Goal: Task Accomplishment & Management: Complete application form

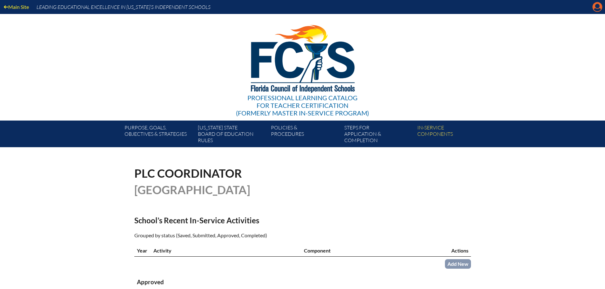
click at [599, 10] on icon "Manage account" at bounding box center [597, 7] width 10 height 10
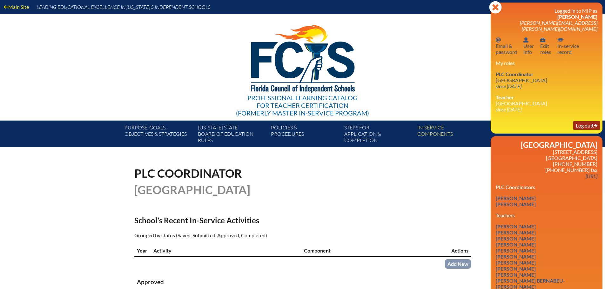
click at [575, 121] on link "Log out Log out" at bounding box center [586, 125] width 27 height 9
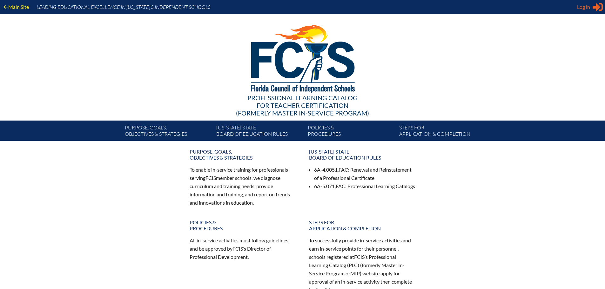
type input "[PERSON_NAME][EMAIL_ADDRESS][PERSON_NAME][DOMAIN_NAME]"
click at [583, 10] on span "Log in" at bounding box center [583, 7] width 13 height 8
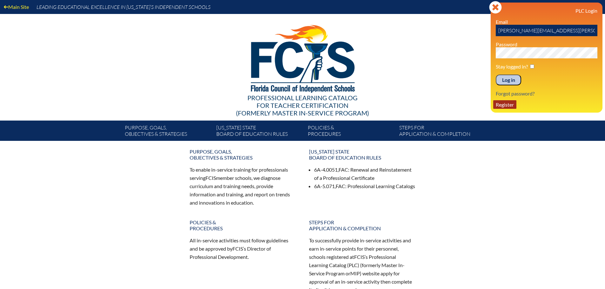
click at [513, 108] on link "Register" at bounding box center [504, 104] width 23 height 9
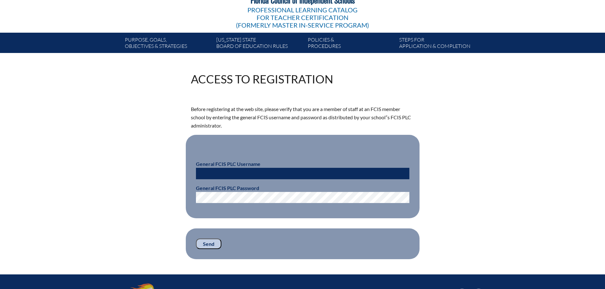
scroll to position [95, 0]
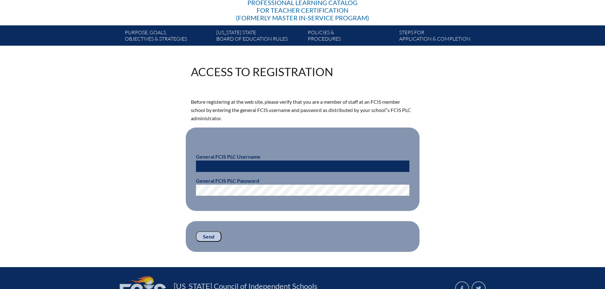
type input "[PERSON_NAME][EMAIL_ADDRESS][PERSON_NAME][DOMAIN_NAME]"
click at [274, 161] on input "[PERSON_NAME][EMAIL_ADDRESS][PERSON_NAME][DOMAIN_NAME]" at bounding box center [302, 166] width 213 height 11
drag, startPoint x: 273, startPoint y: 161, endPoint x: 190, endPoint y: 159, distance: 83.5
click at [190, 159] on fieldset "General FCIS PLC Username stefanie.pedicini@htes.org General FCIS PLC Password" at bounding box center [303, 169] width 234 height 83
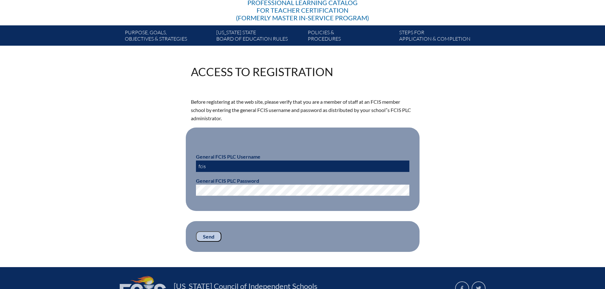
type input "fcismember"
click at [183, 188] on div "Access to Registration Before registering at the web site, please verify that y…" at bounding box center [302, 159] width 357 height 186
click at [209, 235] on input "Send" at bounding box center [208, 236] width 25 height 11
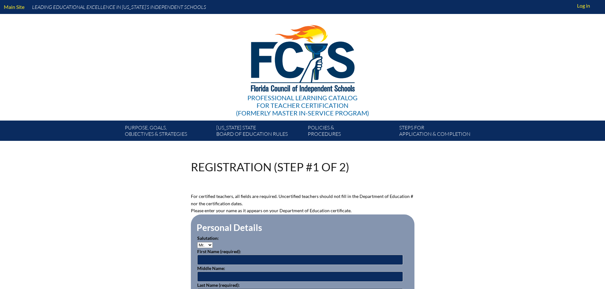
scroll to position [95, 0]
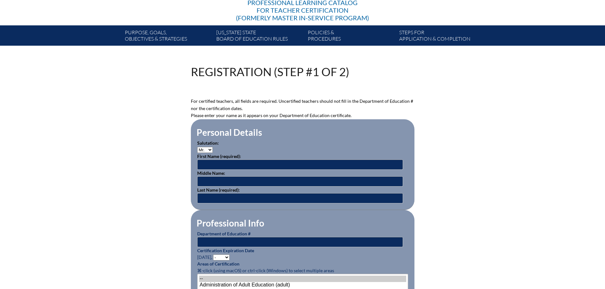
type input "[PERSON_NAME][EMAIL_ADDRESS][PERSON_NAME][DOMAIN_NAME]"
click at [201, 150] on select "Mr. Mrs. Ms. Dr. Rev." at bounding box center [205, 150] width 16 height 6
select select "Mrs."
click at [197, 147] on select "Mr. Mrs. Ms. Dr. Rev." at bounding box center [205, 150] width 16 height 6
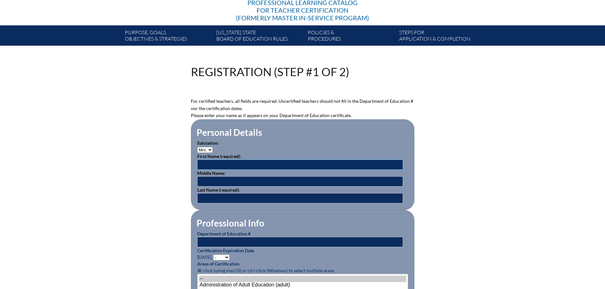
click at [206, 165] on input "text" at bounding box center [300, 165] width 206 height 10
click at [219, 166] on input "Dei" at bounding box center [300, 165] width 206 height 10
type input "[PERSON_NAME]"
click at [207, 199] on input "Caroll" at bounding box center [300, 198] width 206 height 10
type input "[PERSON_NAME]"
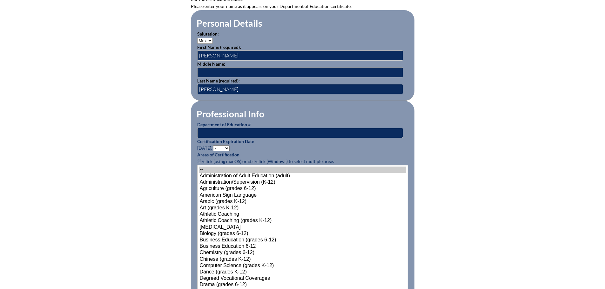
scroll to position [222, 0]
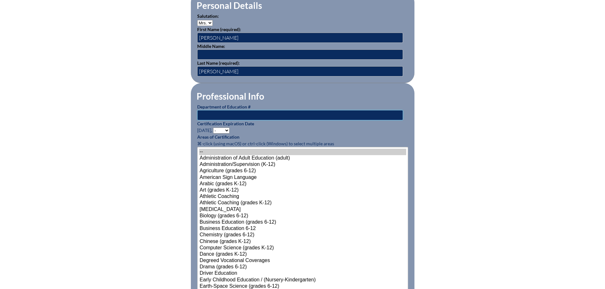
click at [229, 115] on input "text" at bounding box center [300, 115] width 206 height 10
type input "685751"
click at [221, 128] on select "- 2031 2030 2029 2028 2027 2026 2025 2024 2023 2022 2021 2020 2019 2018 2017 20…" at bounding box center [221, 131] width 17 height 6
select select "2029"
click at [214, 128] on select "- 2031 2030 2029 2028 2027 2026 2025 2024 2023 2022 2021 2020 2019 2018 2017 20…" at bounding box center [221, 131] width 17 height 6
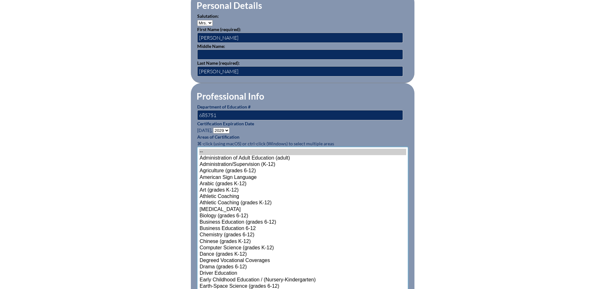
scroll to position [367, 0]
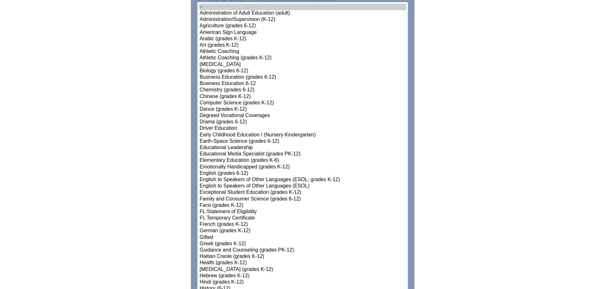
click at [296, 165] on select"]"] "-- Administration of Adult Education (adult) Administration/Supervision (K-12) …" at bounding box center [302, 270] width 211 height 536
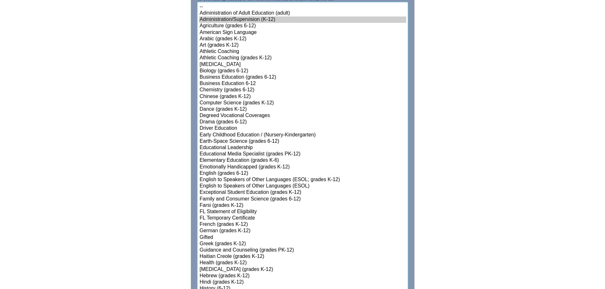
click at [350, 160] on option "Elementary Education (grades K-6)" at bounding box center [302, 160] width 207 height 6
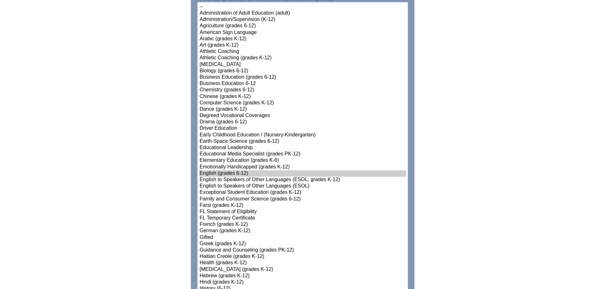
click at [230, 170] on option "English (grades 6-12)" at bounding box center [302, 173] width 207 height 6
click at [234, 183] on option "English to Speakers of Other Languages (ESOL)" at bounding box center [302, 186] width 207 height 6
click at [207, 235] on option "Gifted" at bounding box center [302, 238] width 207 height 6
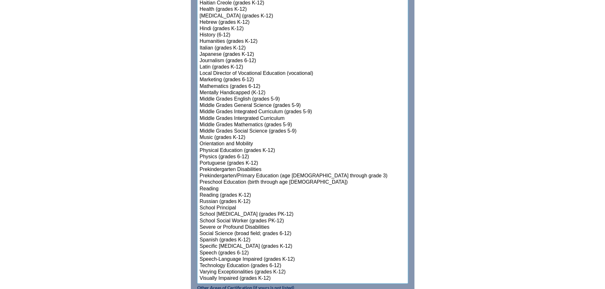
scroll to position [621, 0]
select select"]"] "15140"
click at [213, 187] on option "Reading" at bounding box center [302, 189] width 207 height 6
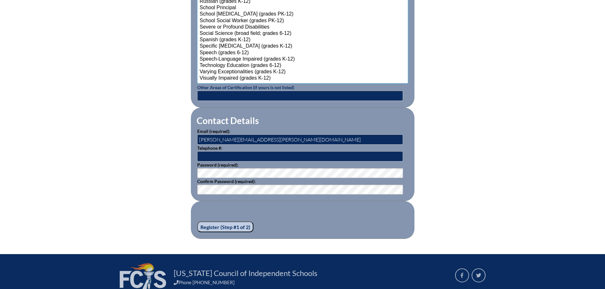
scroll to position [843, 0]
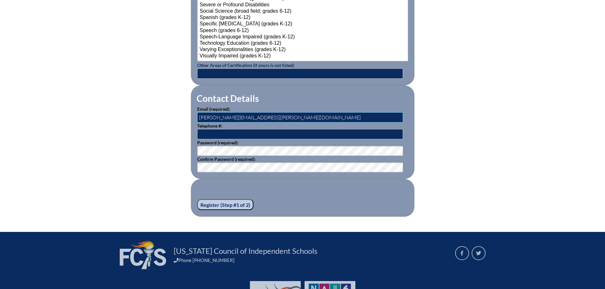
drag, startPoint x: 263, startPoint y: 114, endPoint x: 185, endPoint y: 113, distance: 77.5
type input "dcarroll@htes.org"
click at [234, 203] on input "Register (Step #1 of 2)" at bounding box center [225, 204] width 56 height 11
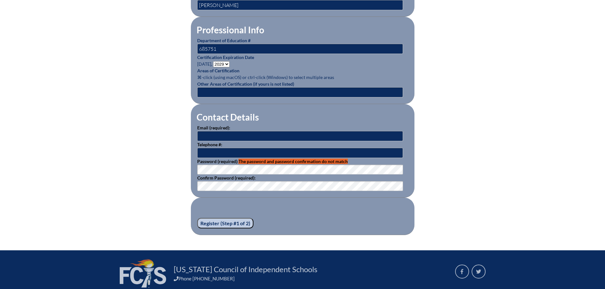
scroll to position [372, 0]
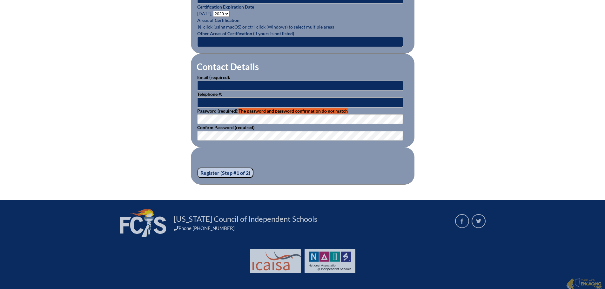
type input "[PERSON_NAME][EMAIL_ADDRESS][PERSON_NAME][DOMAIN_NAME]"
click at [231, 171] on input "Register (Step #1 of 2)" at bounding box center [225, 173] width 56 height 11
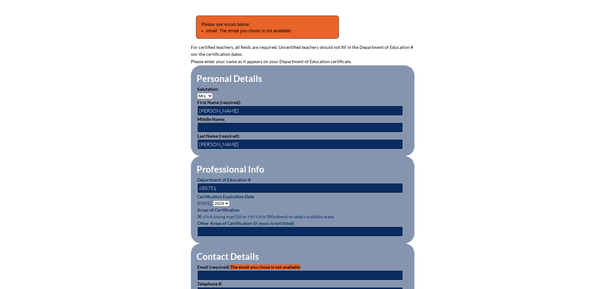
scroll to position [254, 0]
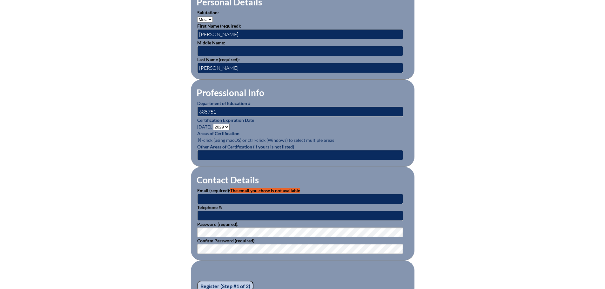
type input "[PERSON_NAME][EMAIL_ADDRESS][PERSON_NAME][DOMAIN_NAME]"
drag, startPoint x: 257, startPoint y: 195, endPoint x: 189, endPoint y: 196, distance: 68.9
click at [189, 196] on div "Registration (Step #1 of 2) Please see errors below: email: The email you chose…" at bounding box center [302, 102] width 357 height 391
type input "[EMAIL_ADDRESS][DOMAIN_NAME]"
click at [178, 230] on div "Registration (Step #1 of 2) Please see errors below: email: The email you chose…" at bounding box center [302, 102] width 357 height 391
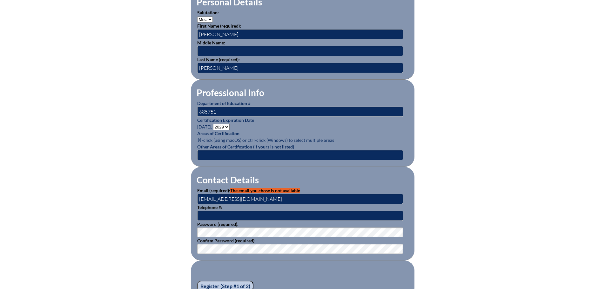
click at [224, 281] on input "Register (Step #1 of 2)" at bounding box center [225, 286] width 56 height 11
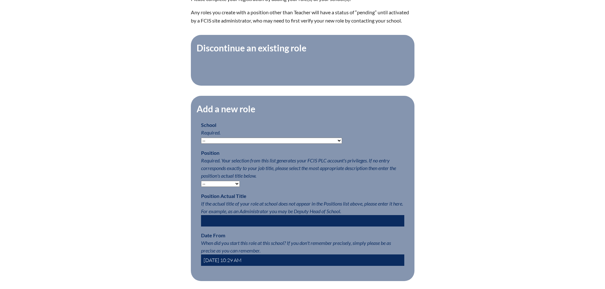
scroll to position [222, 0]
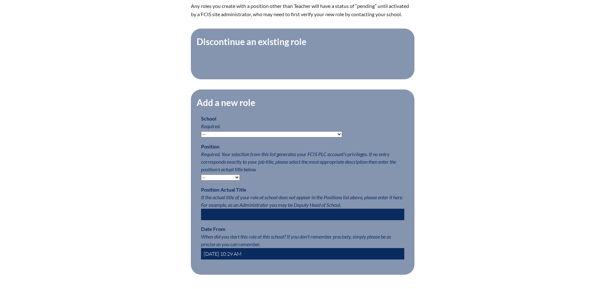
click at [234, 137] on select "-- [MEDICAL_DATA] Inspired Academy Academy at [GEOGRAPHIC_DATA] Academy at the …" at bounding box center [271, 134] width 141 height 6
select select "20296"
click at [201, 135] on select "-- Autism Inspired Academy Academy at Ocean Reef Academy at the Lakes Academy P…" at bounding box center [271, 134] width 141 height 6
click at [218, 180] on select "-- Teacher PLC Coordinator Head of School Administrator" at bounding box center [220, 178] width 39 height 6
select select "15563"
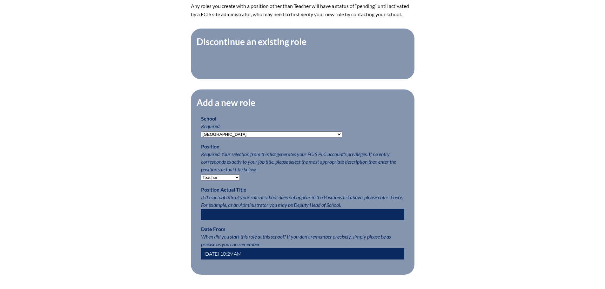
click at [201, 178] on select "-- Teacher PLC Coordinator Head of School Administrator" at bounding box center [220, 178] width 39 height 6
click at [282, 179] on p "Position Required. Your selection from this list generates your FCIS PLC accoun…" at bounding box center [302, 162] width 203 height 38
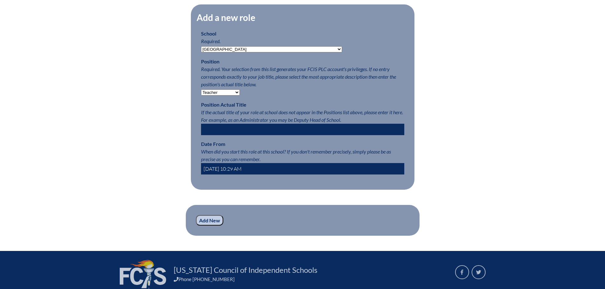
scroll to position [317, 0]
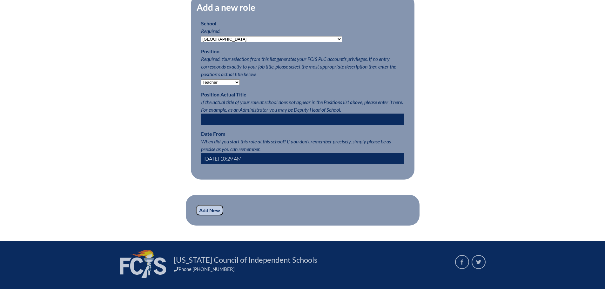
click at [206, 216] on input "Add New" at bounding box center [209, 210] width 27 height 11
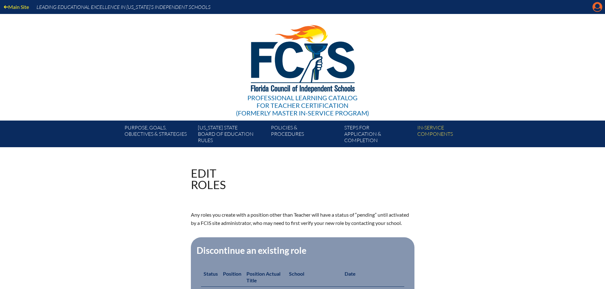
click at [595, 6] on icon at bounding box center [597, 7] width 10 height 10
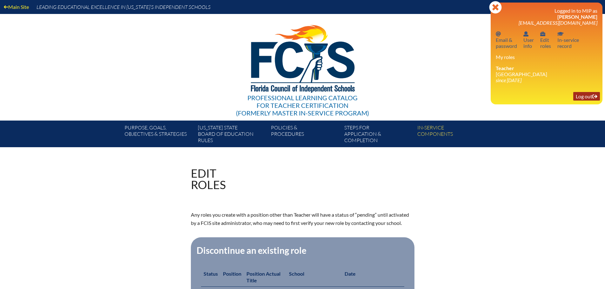
click at [581, 95] on link "Log out Log out" at bounding box center [586, 96] width 27 height 9
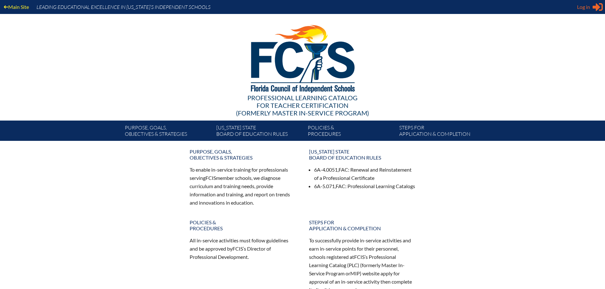
type input "[PERSON_NAME][EMAIL_ADDRESS][PERSON_NAME][DOMAIN_NAME]"
click at [586, 8] on span "Log in" at bounding box center [583, 7] width 13 height 8
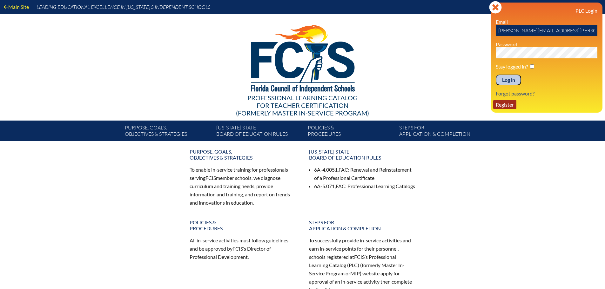
click at [508, 102] on link "Register" at bounding box center [504, 104] width 23 height 9
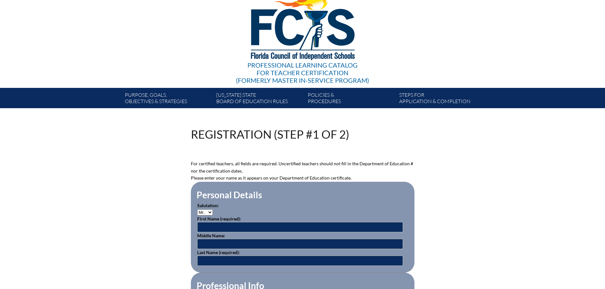
scroll to position [95, 0]
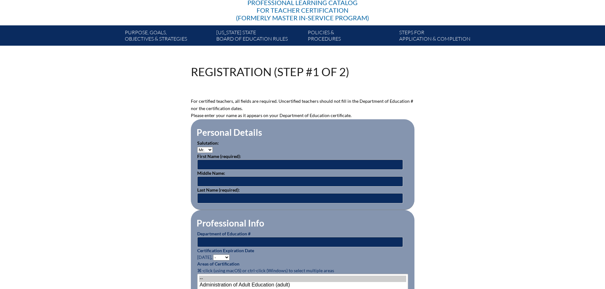
type input "[PERSON_NAME][EMAIL_ADDRESS][PERSON_NAME][DOMAIN_NAME]"
click at [208, 148] on select "Mr. Mrs. Ms. Dr. Rev." at bounding box center [205, 150] width 16 height 6
select select "Dr."
click at [197, 147] on select "Mr. Mrs. Ms. Dr. Rev." at bounding box center [205, 150] width 16 height 6
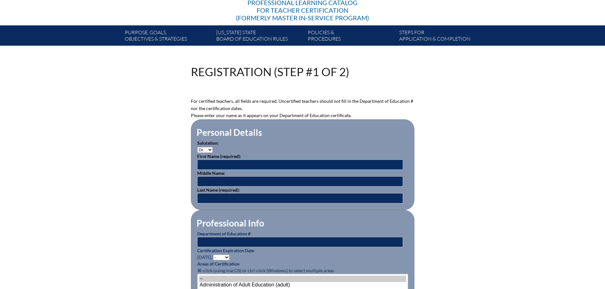
click at [207, 162] on input "text" at bounding box center [300, 165] width 206 height 10
type input "Angela"
type input "Paige"
type input "Bond"
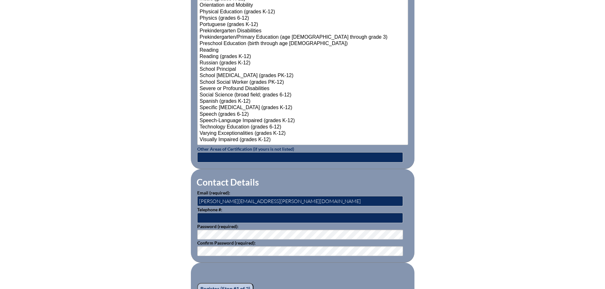
scroll to position [762, 0]
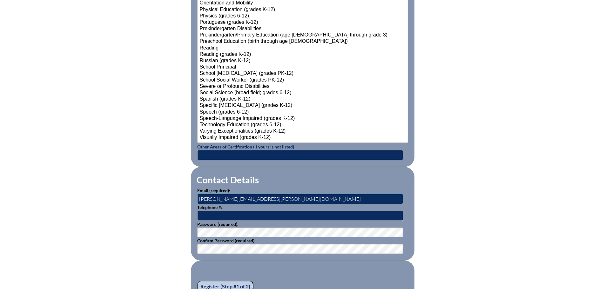
drag, startPoint x: 259, startPoint y: 194, endPoint x: 195, endPoint y: 197, distance: 63.9
click at [195, 197] on fieldset "Contact Details Email (required): stefanie.pedicini@htes.org Telephone #: Passw…" at bounding box center [302, 214] width 223 height 94
type input "[EMAIL_ADDRESS][DOMAIN_NAME]"
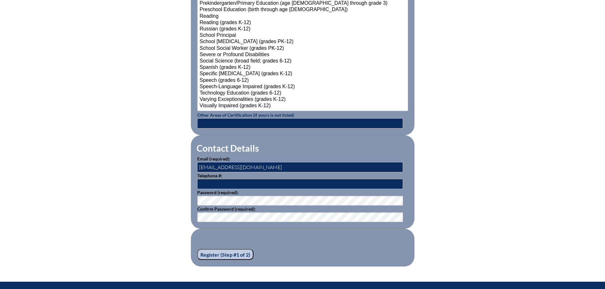
click at [223, 252] on input "Register (Step #1 of 2)" at bounding box center [225, 254] width 56 height 11
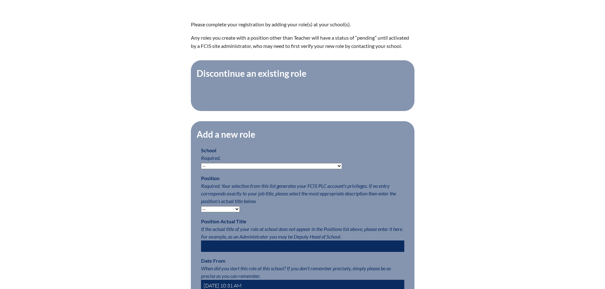
scroll to position [254, 0]
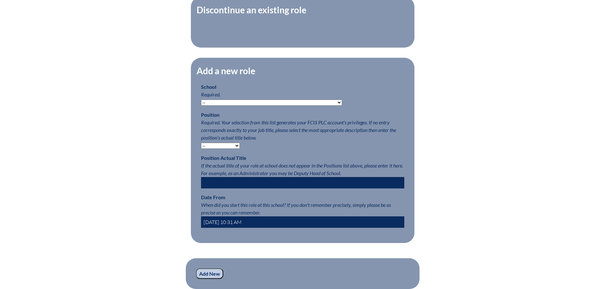
click at [204, 105] on select "-- [MEDICAL_DATA] Inspired Academy Academy at [GEOGRAPHIC_DATA] Academy at the …" at bounding box center [271, 103] width 141 height 6
select select "20296"
click at [201, 103] on select "-- Autism Inspired Academy Academy at Ocean Reef Academy at the Lakes Academy P…" at bounding box center [271, 103] width 141 height 6
click at [220, 149] on select "-- Teacher PLC Coordinator Head of School Administrator" at bounding box center [220, 146] width 39 height 6
select select "15563"
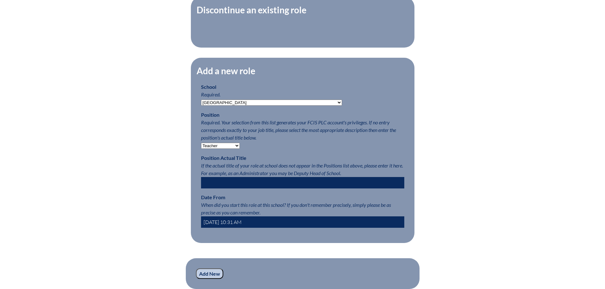
click at [201, 146] on select "-- Teacher PLC Coordinator Head of School Administrator" at bounding box center [220, 146] width 39 height 6
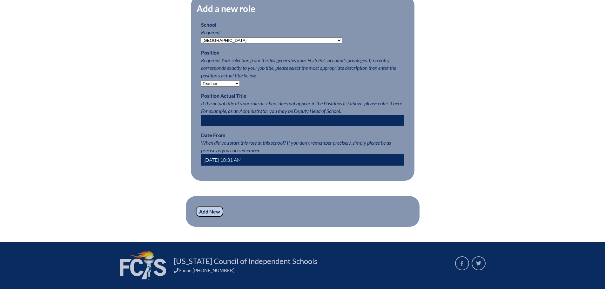
scroll to position [317, 0]
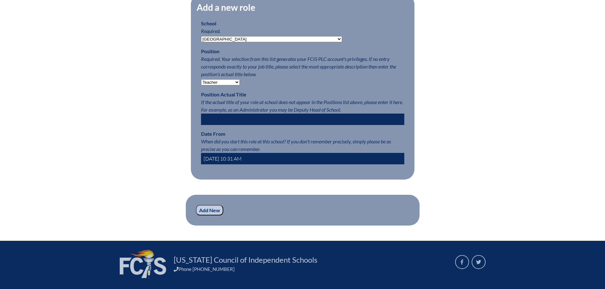
click at [207, 216] on input "Add New" at bounding box center [209, 210] width 27 height 11
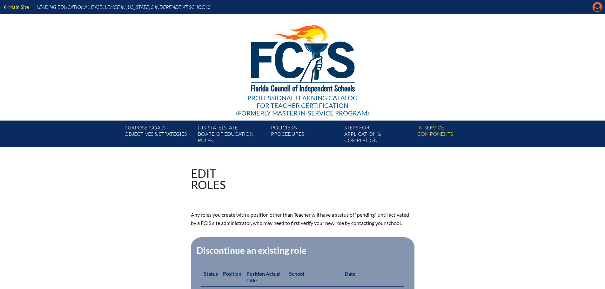
click at [594, 7] on icon at bounding box center [597, 7] width 10 height 10
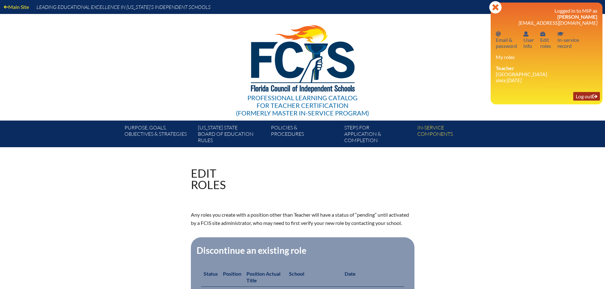
click at [586, 97] on link "Log out Log out" at bounding box center [586, 96] width 27 height 9
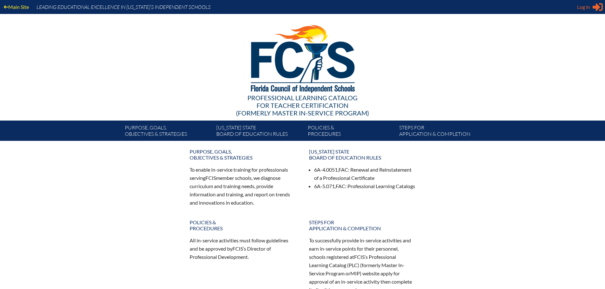
type input "[PERSON_NAME][EMAIL_ADDRESS][PERSON_NAME][DOMAIN_NAME]"
click at [584, 9] on span "Log in" at bounding box center [583, 7] width 13 height 8
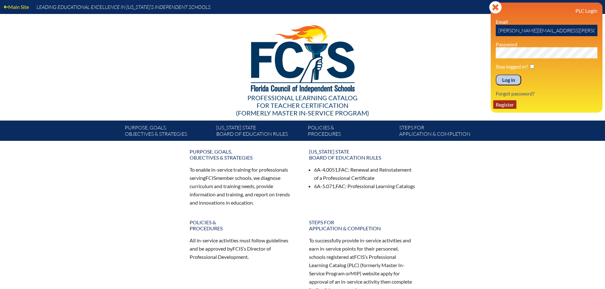
click at [511, 106] on link "Register" at bounding box center [504, 104] width 23 height 9
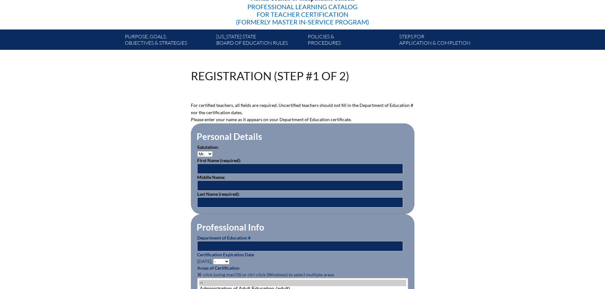
scroll to position [95, 0]
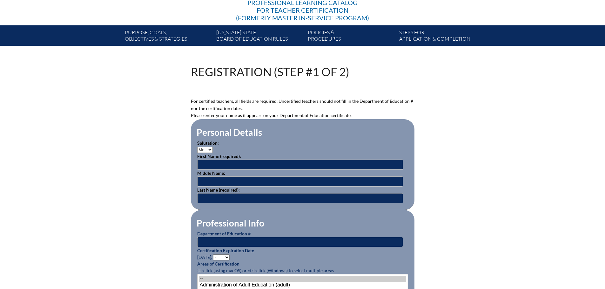
type input "[PERSON_NAME][EMAIL_ADDRESS][PERSON_NAME][DOMAIN_NAME]"
type input "stefanie.pedicini@htes.org"
click at [204, 149] on select "Mr. Mrs. Ms. Dr. Rev." at bounding box center [205, 150] width 16 height 6
select select "Dr."
click at [197, 147] on select "Mr. Mrs. Ms. Dr. Rev." at bounding box center [205, 150] width 16 height 6
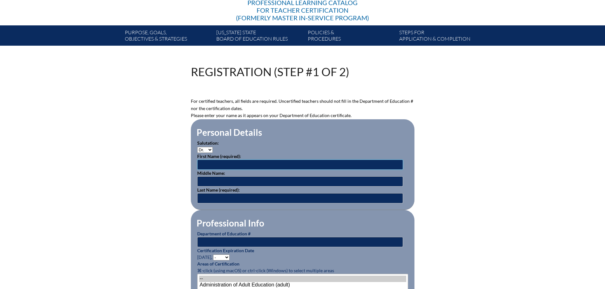
click at [207, 162] on input "text" at bounding box center [300, 165] width 206 height 10
type input "Jessica"
type input "Pollack"
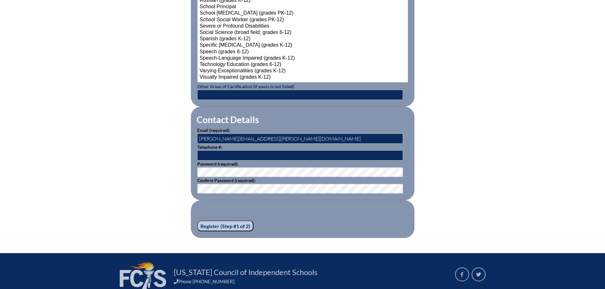
scroll to position [825, 0]
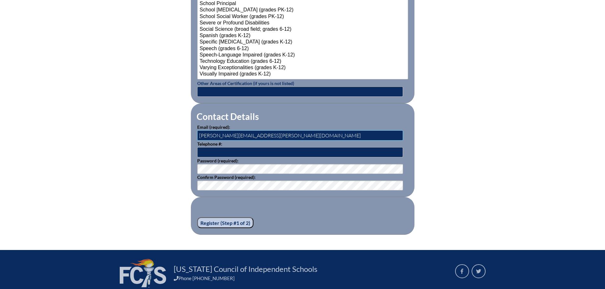
drag, startPoint x: 264, startPoint y: 130, endPoint x: 156, endPoint y: 130, distance: 108.2
type input "[EMAIL_ADDRESS][DOMAIN_NAME]"
click at [220, 219] on input "Register (Step #1 of 2)" at bounding box center [225, 222] width 56 height 11
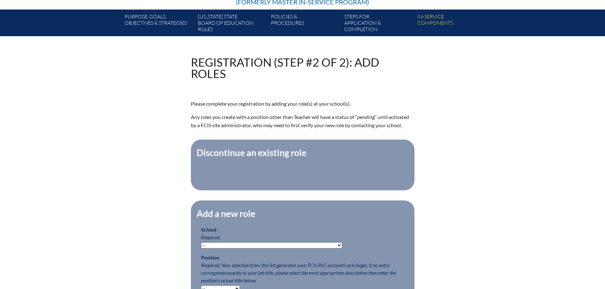
scroll to position [127, 0]
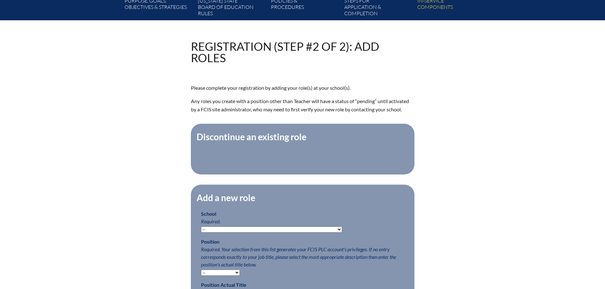
click at [225, 232] on select "-- [MEDICAL_DATA] Inspired Academy Academy at [GEOGRAPHIC_DATA] Academy at the …" at bounding box center [271, 230] width 141 height 6
select select "20296"
click at [201, 230] on select "-- [MEDICAL_DATA] Inspired Academy Academy at [GEOGRAPHIC_DATA] Academy at the …" at bounding box center [271, 230] width 141 height 6
click at [262, 260] on span "Required. Your selection from this list generates your FCIS PLC account's privi…" at bounding box center [298, 256] width 195 height 21
click at [213, 276] on select "-- Teacher PLC Coordinator Head of School Administrator" at bounding box center [220, 273] width 39 height 6
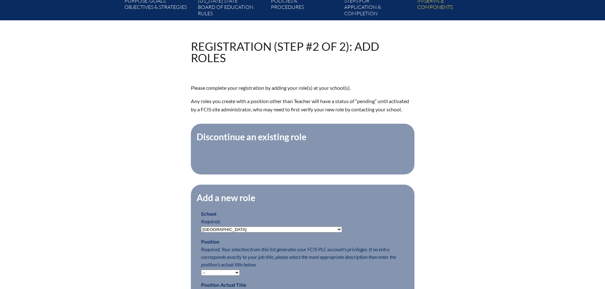
select select "15563"
click at [201, 273] on select "-- Teacher PLC Coordinator Head of School Administrator" at bounding box center [220, 273] width 39 height 6
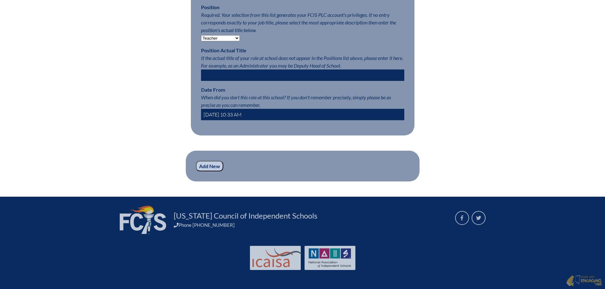
scroll to position [369, 0]
click at [202, 166] on input "Add New" at bounding box center [209, 166] width 27 height 11
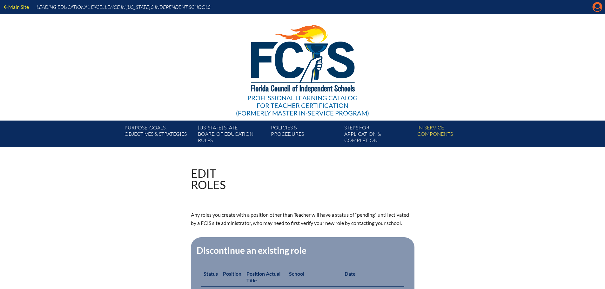
click at [593, 12] on icon "Manage account" at bounding box center [597, 7] width 10 height 10
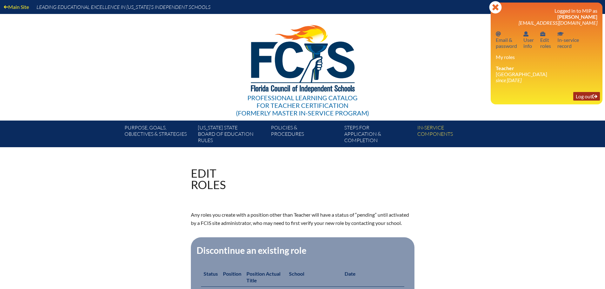
click at [583, 99] on link "Log out Log out" at bounding box center [586, 96] width 27 height 9
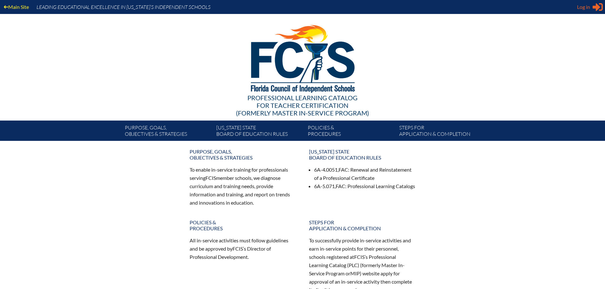
type input "stefanie.pedicini@htes.org"
click at [583, 10] on span "Log in" at bounding box center [583, 7] width 13 height 8
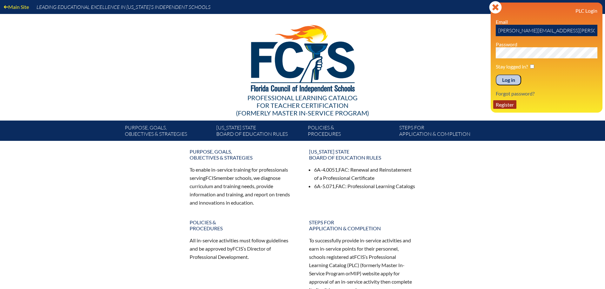
click at [506, 104] on link "Register" at bounding box center [504, 104] width 23 height 9
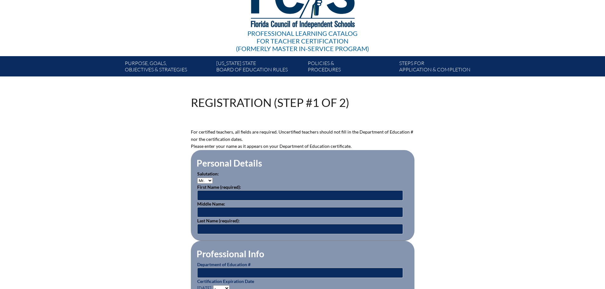
scroll to position [95, 0]
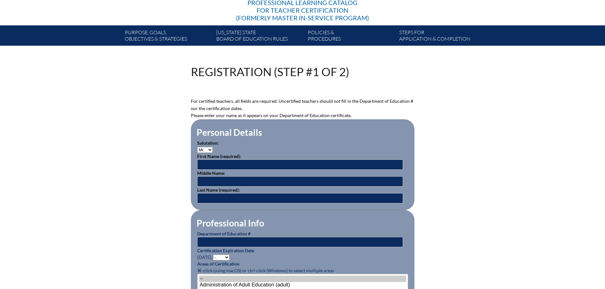
type input "stefanie.pedicini@htes.org"
click at [202, 148] on select "Mr. Mrs. Ms. Dr. Rev." at bounding box center [205, 150] width 16 height 6
select select "Mrs."
click at [197, 147] on select "Mr. Mrs. Ms. Dr. Rev." at bounding box center [205, 150] width 16 height 6
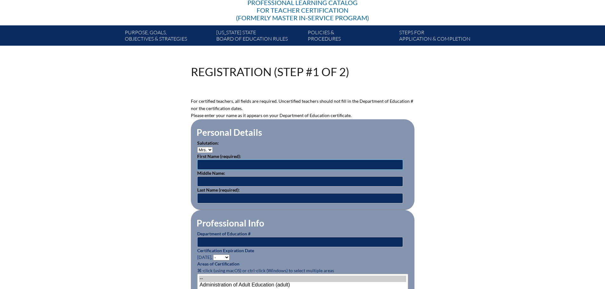
click at [206, 163] on input "text" at bounding box center [300, 165] width 206 height 10
type input "Jennifer"
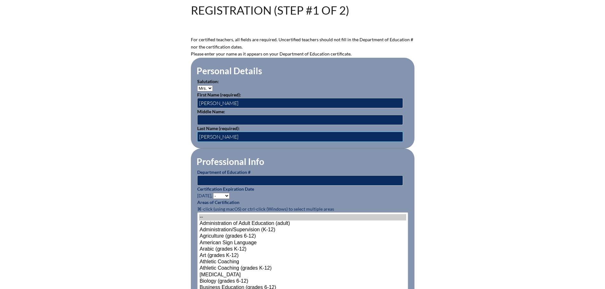
scroll to position [159, 0]
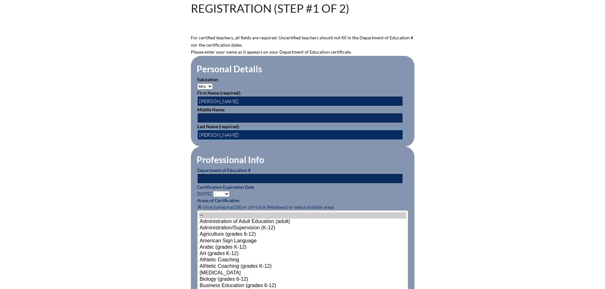
type input "Glinka"
click at [223, 191] on select "- 2031 2030 2029 2028 2027 2026 2025 2024 2023 2022 2021 2020 2019 2018 2017 20…" at bounding box center [221, 194] width 17 height 6
select select "2030"
click at [214, 191] on select "- 2031 2030 2029 2028 2027 2026 2025 2024 2023 2022 2021 2020 2019 2018 2017 20…" at bounding box center [221, 194] width 17 height 6
click at [221, 178] on input "text" at bounding box center [300, 179] width 206 height 10
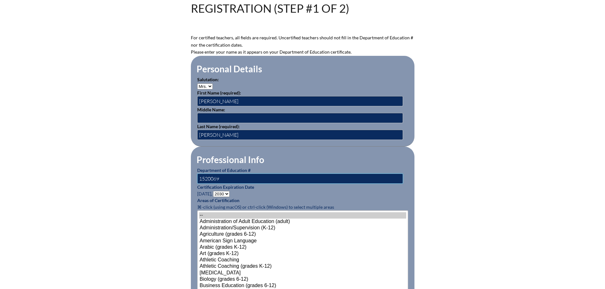
type input "1520069"
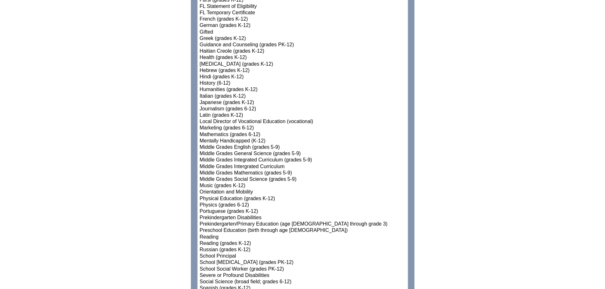
scroll to position [603, 0]
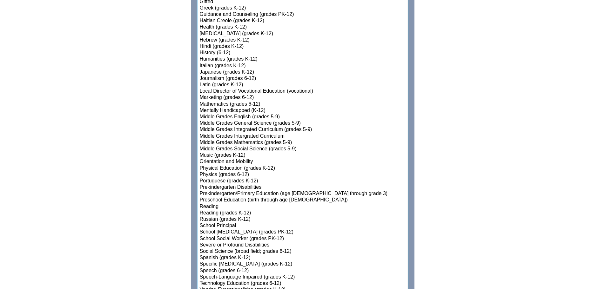
select select"]"] "15181"
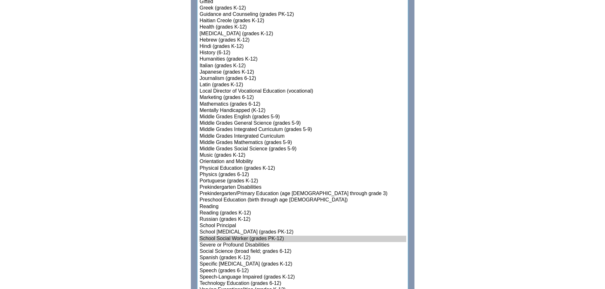
click at [225, 236] on option "School Social Worker (grades PK-12)" at bounding box center [302, 239] width 207 height 6
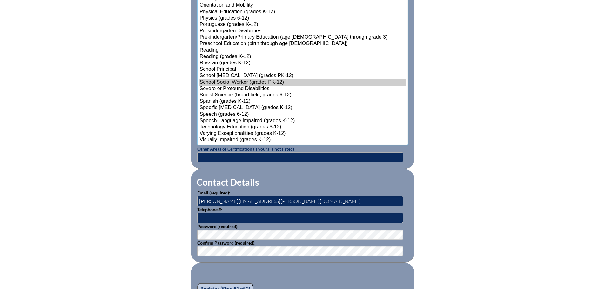
scroll to position [762, 0]
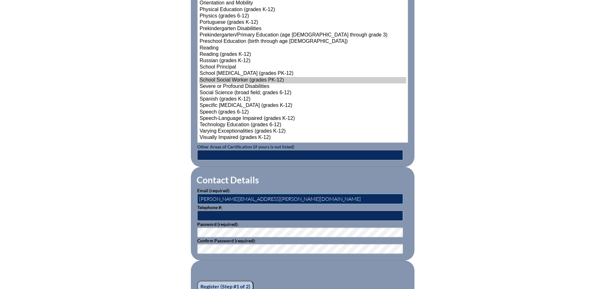
drag, startPoint x: 259, startPoint y: 196, endPoint x: 162, endPoint y: 200, distance: 97.2
type input "jglinka@htes.org"
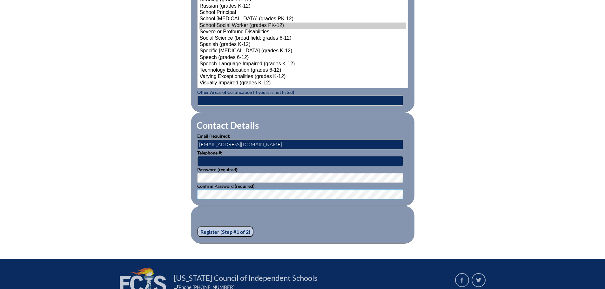
scroll to position [825, 0]
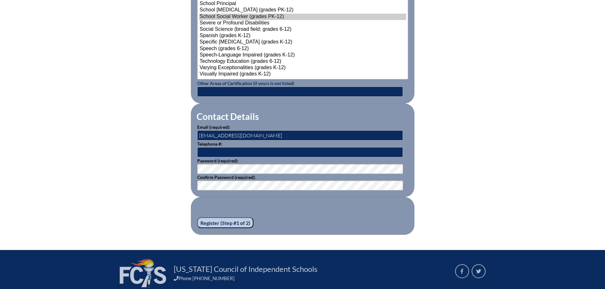
click at [228, 222] on input "Register (Step #1 of 2)" at bounding box center [225, 222] width 56 height 11
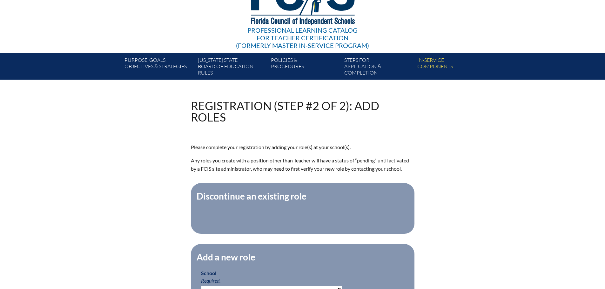
scroll to position [159, 0]
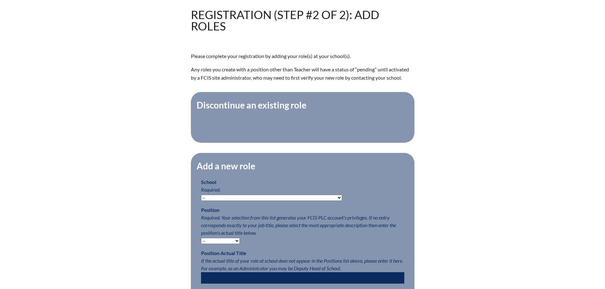
click at [220, 201] on select "-- Autism Inspired Academy Academy at Ocean Reef Academy at the Lakes Academy P…" at bounding box center [271, 198] width 141 height 6
select select "20296"
click at [201, 198] on select "-- Autism Inspired Academy Academy at Ocean Reef Academy at the Lakes Academy P…" at bounding box center [271, 198] width 141 height 6
click at [211, 244] on select "-- Teacher PLC Coordinator Head of School Administrator" at bounding box center [220, 241] width 39 height 6
select select "15563"
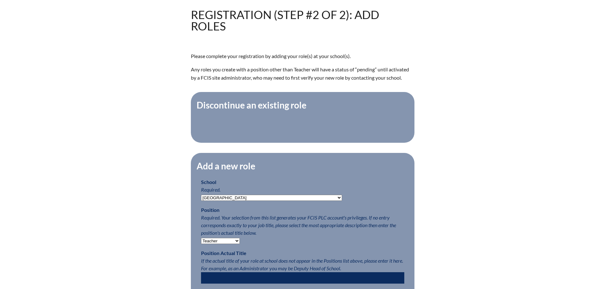
click at [201, 241] on select "-- Teacher PLC Coordinator Head of School Administrator" at bounding box center [220, 241] width 39 height 6
click at [272, 242] on p "Position Required. Your selection from this list generates your FCIS PLC accoun…" at bounding box center [302, 225] width 203 height 38
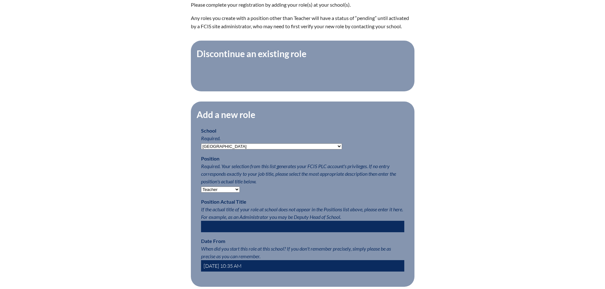
scroll to position [286, 0]
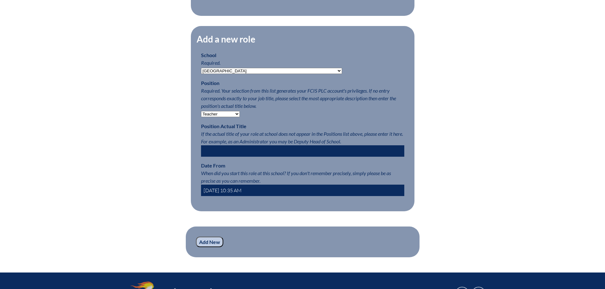
click at [211, 247] on input "Add New" at bounding box center [209, 242] width 27 height 11
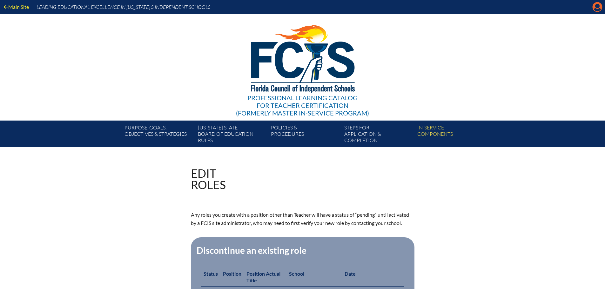
click at [597, 8] on icon "Manage account" at bounding box center [597, 7] width 10 height 10
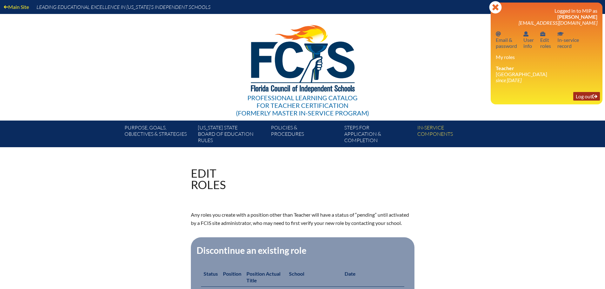
click at [582, 96] on link "Log out Log out" at bounding box center [586, 96] width 27 height 9
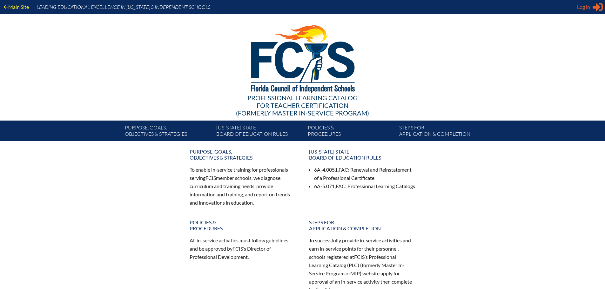
type input "[PERSON_NAME][EMAIL_ADDRESS][PERSON_NAME][DOMAIN_NAME]"
click at [580, 7] on span "Log in" at bounding box center [583, 7] width 13 height 8
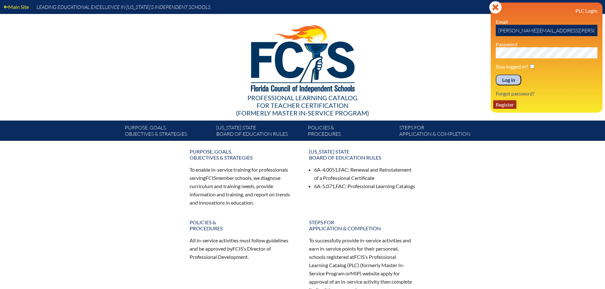
click at [510, 103] on link "Register" at bounding box center [504, 104] width 23 height 9
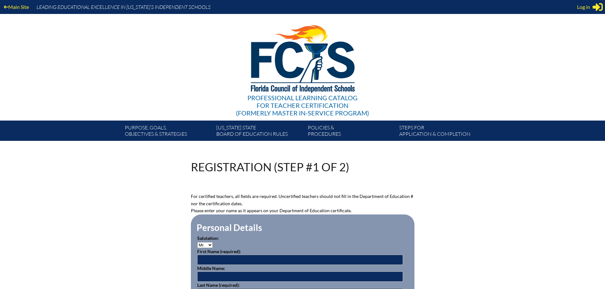
type input "stefanie.pedicini@htes.org"
click at [201, 243] on select "Mr. Mrs. Ms. Dr. Rev." at bounding box center [205, 245] width 16 height 6
select select "Ms."
click at [197, 242] on select "Mr. Mrs. Ms. Dr. Rev." at bounding box center [205, 245] width 16 height 6
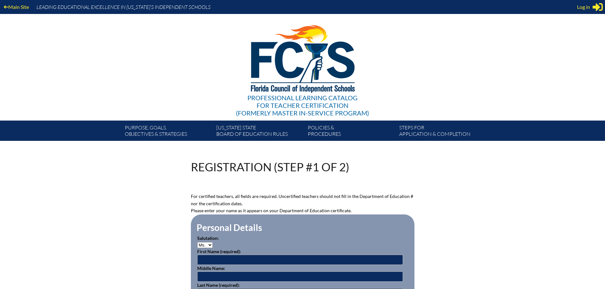
click at [259, 245] on p "Salutation: Mr. Mrs. Ms. Dr. Rev." at bounding box center [302, 241] width 211 height 13
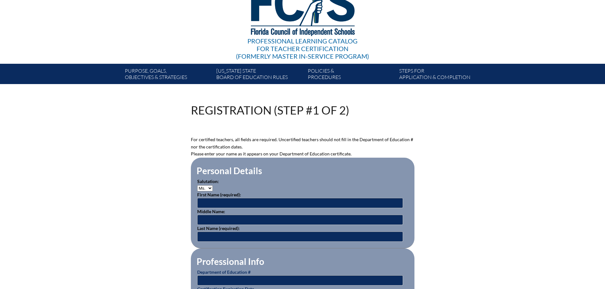
scroll to position [63, 0]
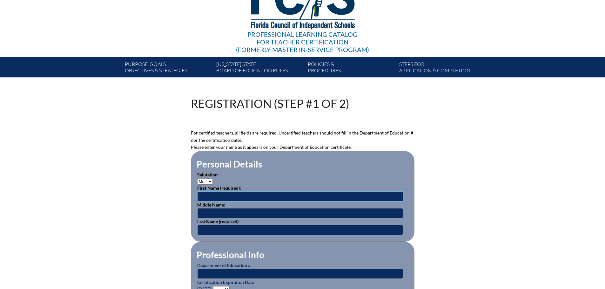
click at [206, 195] on input "text" at bounding box center [300, 196] width 206 height 10
type input "Julia"
type input "Ally"
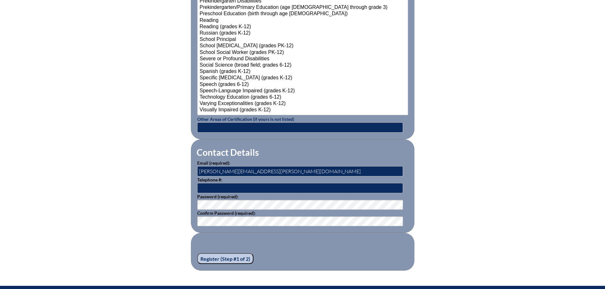
scroll to position [794, 0]
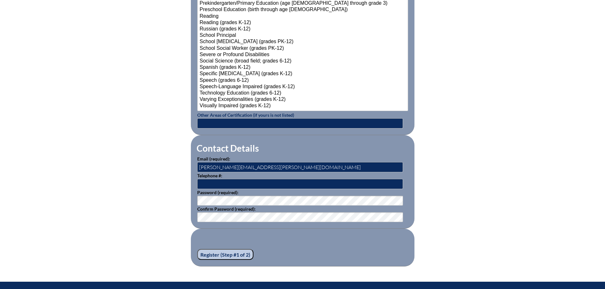
type input "Neutze"
drag, startPoint x: 265, startPoint y: 164, endPoint x: 194, endPoint y: 163, distance: 71.1
type input "jneutze@htes.org"
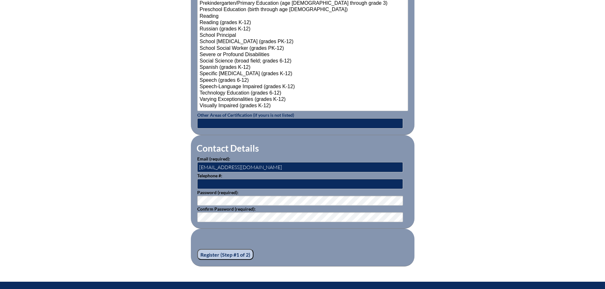
click at [218, 256] on input "Register (Step #1 of 2)" at bounding box center [225, 254] width 56 height 11
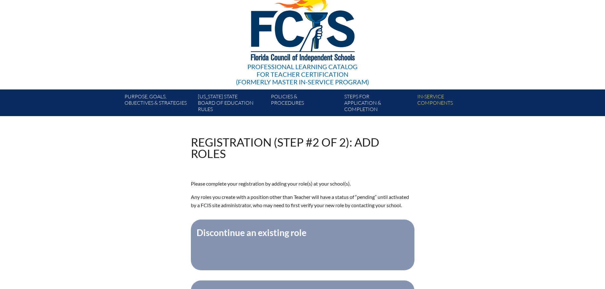
scroll to position [95, 0]
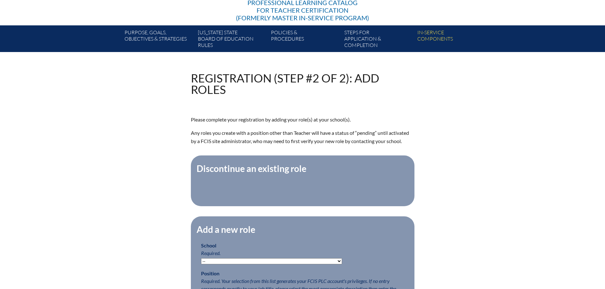
click at [226, 264] on select "-- Autism Inspired Academy Academy at Ocean Reef Academy at the Lakes Academy P…" at bounding box center [271, 261] width 141 height 6
select select "20296"
click at [201, 262] on select "-- Autism Inspired Academy Academy at Ocean Reef Academy at the Lakes Academy P…" at bounding box center [271, 261] width 141 height 6
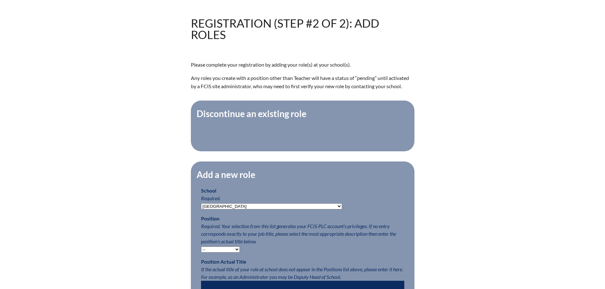
scroll to position [159, 0]
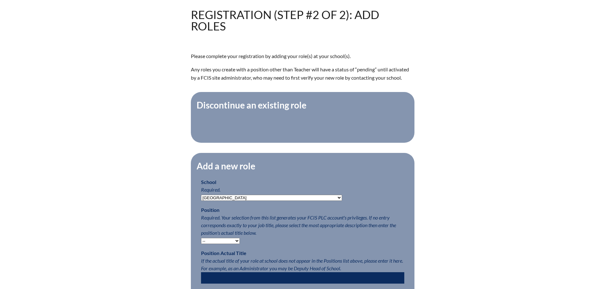
click at [217, 243] on select "-- Teacher PLC Coordinator Head of School Administrator" at bounding box center [220, 241] width 39 height 6
select select "15563"
click at [201, 241] on select "-- Teacher PLC Coordinator Head of School Administrator" at bounding box center [220, 241] width 39 height 6
click at [366, 234] on p "Position Required. Your selection from this list generates your FCIS PLC accoun…" at bounding box center [302, 225] width 203 height 38
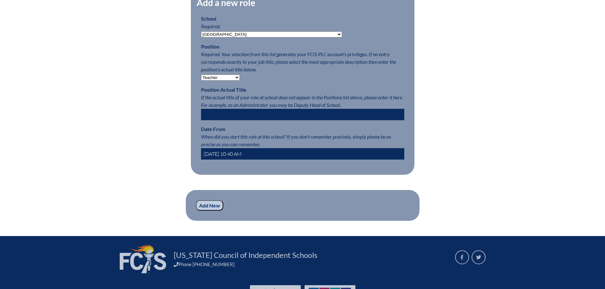
scroll to position [369, 0]
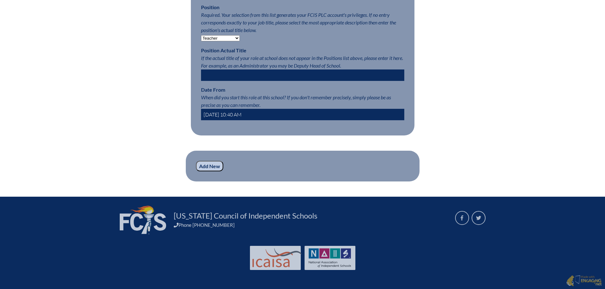
click at [212, 168] on input "Add New" at bounding box center [209, 166] width 27 height 11
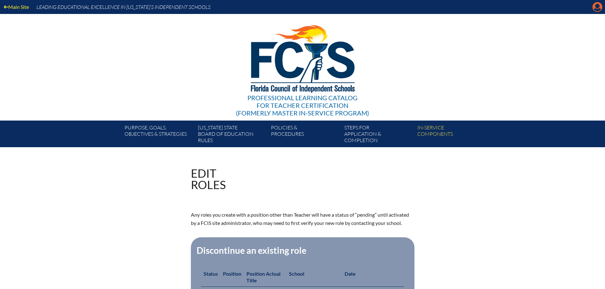
click at [592, 7] on icon "Manage account" at bounding box center [597, 7] width 10 height 10
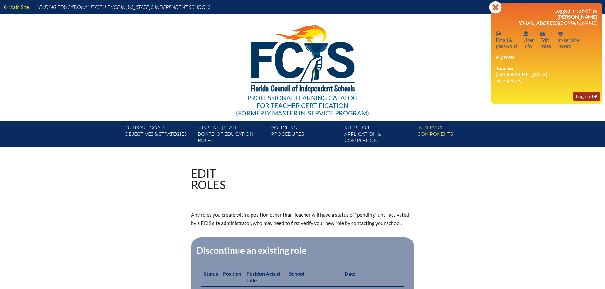
click at [581, 94] on link "Log out Log out" at bounding box center [586, 96] width 27 height 9
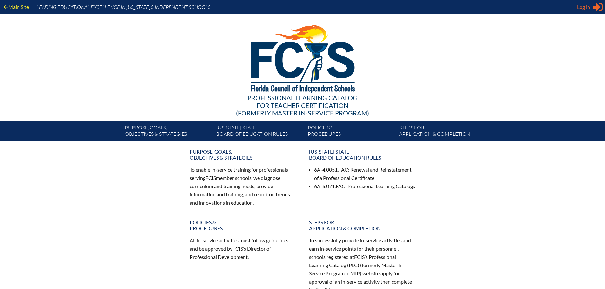
type input "[PERSON_NAME][EMAIL_ADDRESS][PERSON_NAME][DOMAIN_NAME]"
click at [585, 8] on span "Log in" at bounding box center [583, 7] width 13 height 8
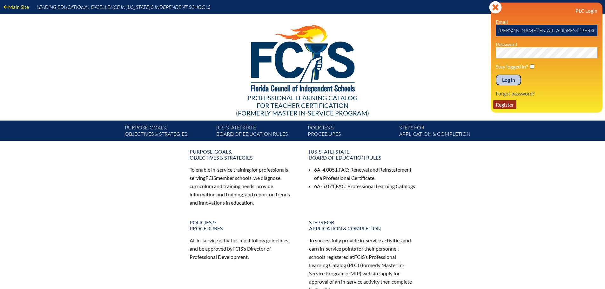
drag, startPoint x: 498, startPoint y: 104, endPoint x: 509, endPoint y: 107, distance: 11.2
click at [498, 103] on link "Register" at bounding box center [504, 104] width 23 height 9
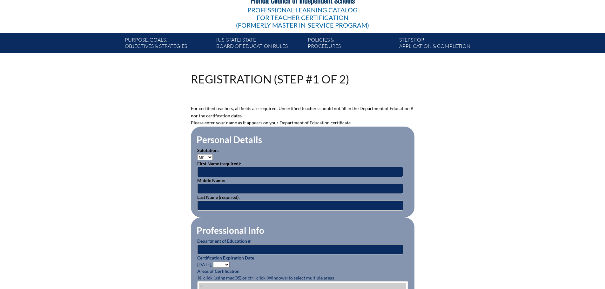
scroll to position [95, 0]
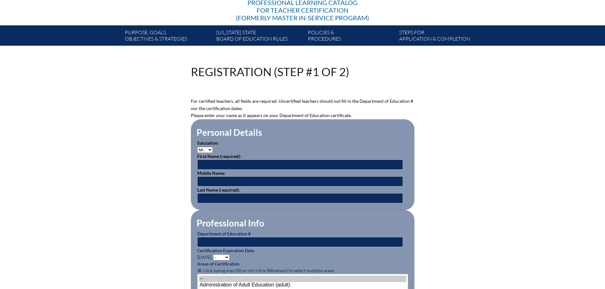
type input "[PERSON_NAME][EMAIL_ADDRESS][PERSON_NAME][DOMAIN_NAME]"
click at [205, 147] on select "Mr. Mrs. Ms. Dr. Rev." at bounding box center [205, 150] width 16 height 6
select select "Ms."
click at [197, 147] on select "Mr. Mrs. Ms. Dr. Rev." at bounding box center [205, 150] width 16 height 6
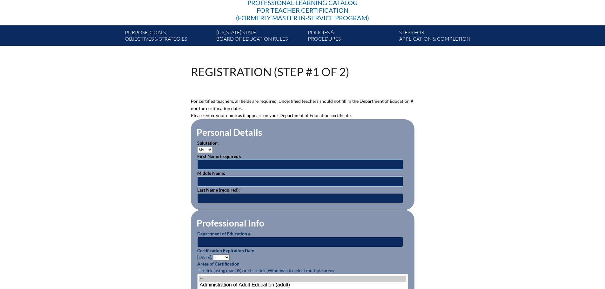
click at [207, 163] on input "text" at bounding box center [300, 165] width 206 height 10
type input "Alice"
type input "Lunn"
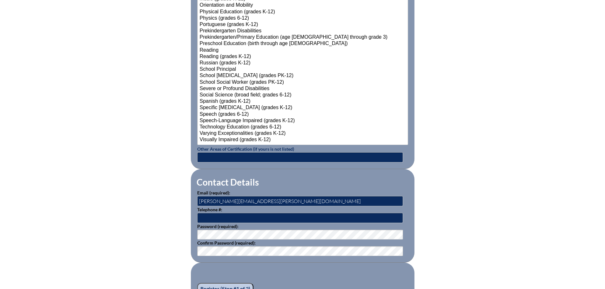
scroll to position [762, 0]
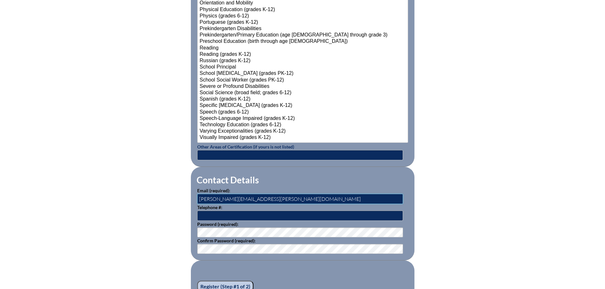
drag, startPoint x: 203, startPoint y: 199, endPoint x: 191, endPoint y: 197, distance: 12.5
type input "alunn@htes.org"
click at [231, 284] on input "Register (Step #1 of 2)" at bounding box center [225, 286] width 56 height 11
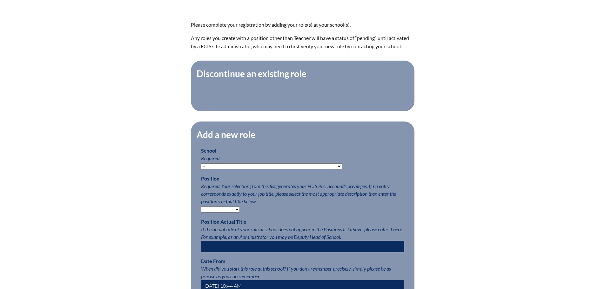
scroll to position [190, 0]
click at [279, 168] on select "-- Autism Inspired Academy Academy at Ocean Reef Academy at the Lakes Academy P…" at bounding box center [271, 166] width 141 height 6
select select "20296"
click at [201, 166] on select "-- Autism Inspired Academy Academy at Ocean Reef Academy at the Lakes Academy P…" at bounding box center [271, 166] width 141 height 6
click at [223, 218] on fieldset "Add a new role School Required. -- Autism Inspired Academy Academy at Ocean Ree…" at bounding box center [302, 213] width 223 height 185
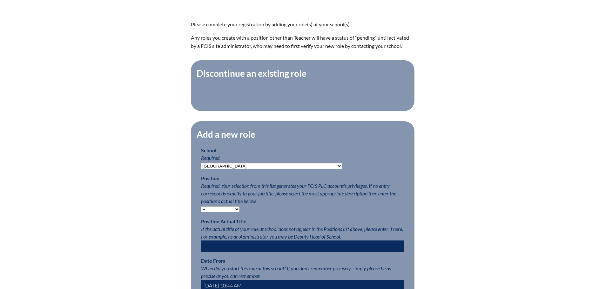
click at [222, 212] on select "-- Teacher PLC Coordinator Head of School Administrator" at bounding box center [220, 209] width 39 height 6
select select "15563"
click at [201, 209] on select "-- Teacher PLC Coordinator Head of School Administrator" at bounding box center [220, 209] width 39 height 6
click at [395, 188] on p "Position Required. Your selection from this list generates your FCIS PLC accoun…" at bounding box center [302, 194] width 203 height 38
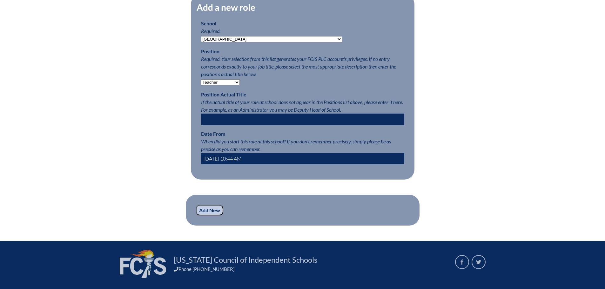
scroll to position [369, 0]
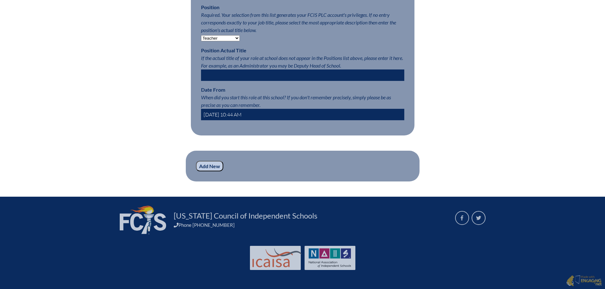
click at [210, 168] on input "Add New" at bounding box center [209, 166] width 27 height 11
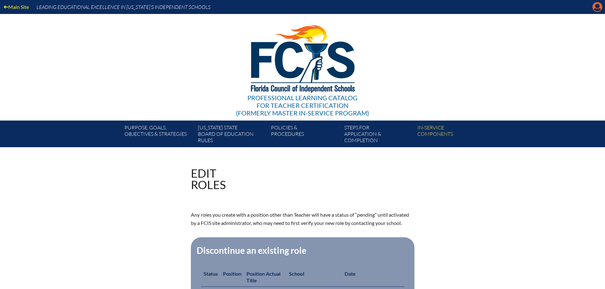
click at [596, 7] on icon "Manage account" at bounding box center [597, 7] width 10 height 10
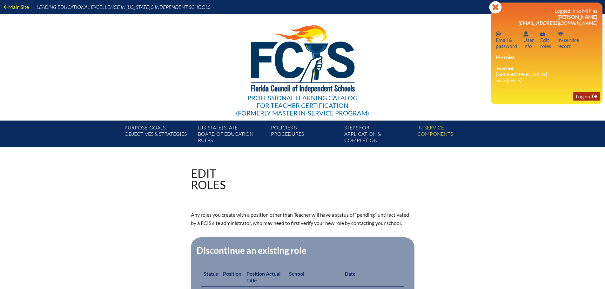
click at [582, 97] on link "Log out Log out" at bounding box center [586, 96] width 27 height 9
